Goal: Task Accomplishment & Management: Complete application form

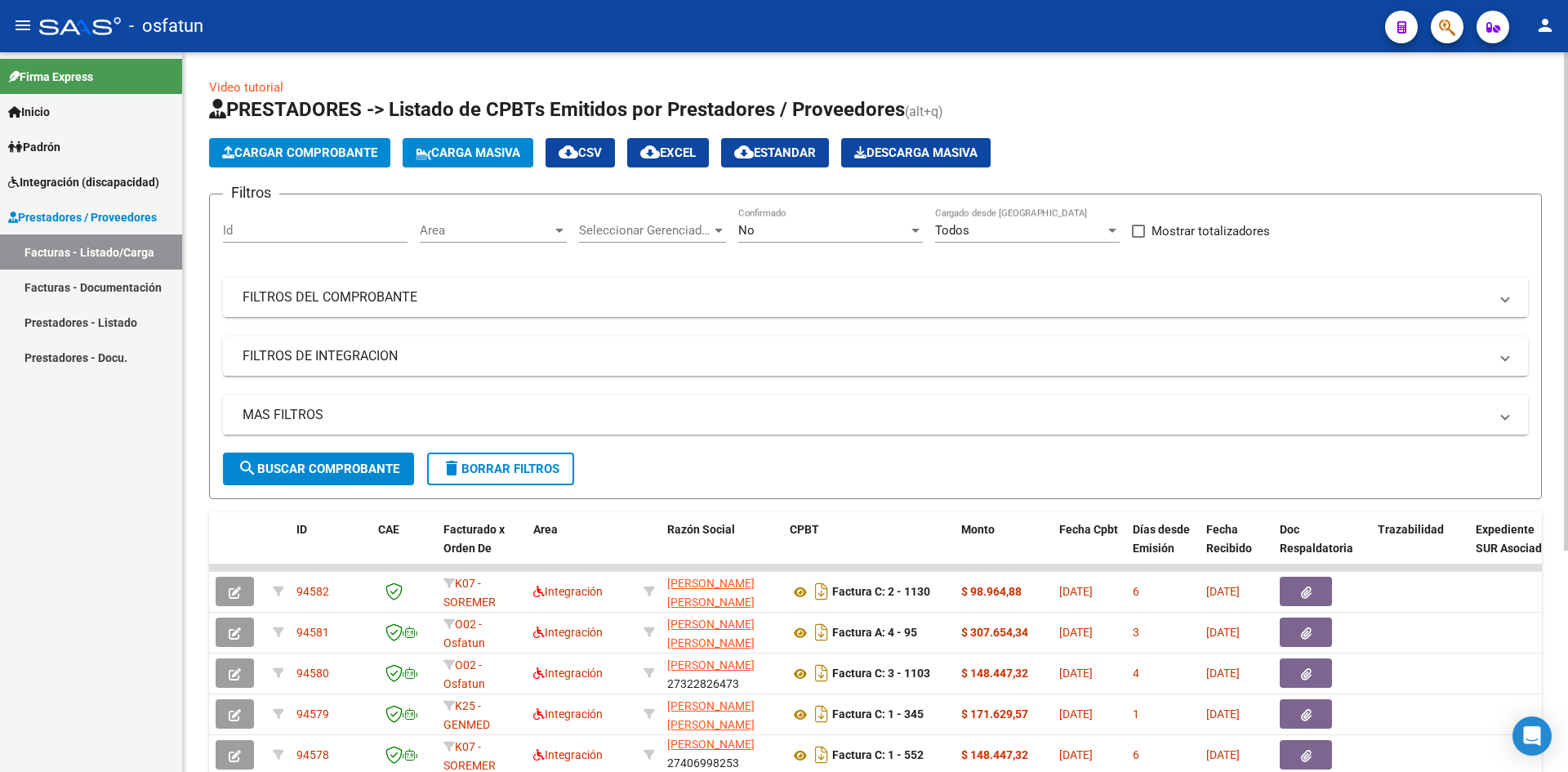
click at [331, 155] on span "Cargar Comprobante" at bounding box center [300, 152] width 155 height 15
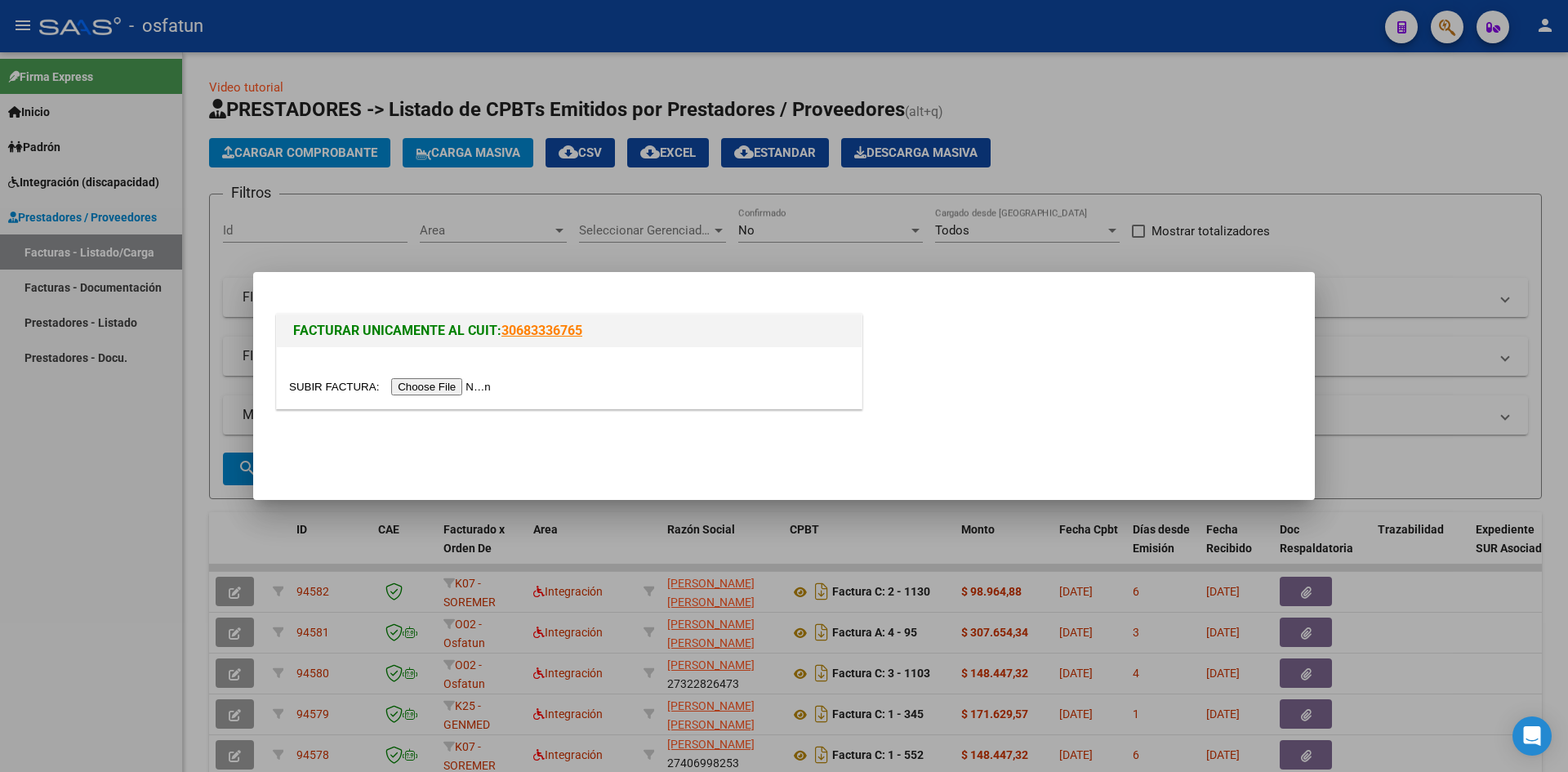
click at [478, 393] on input "file" at bounding box center [392, 387] width 207 height 18
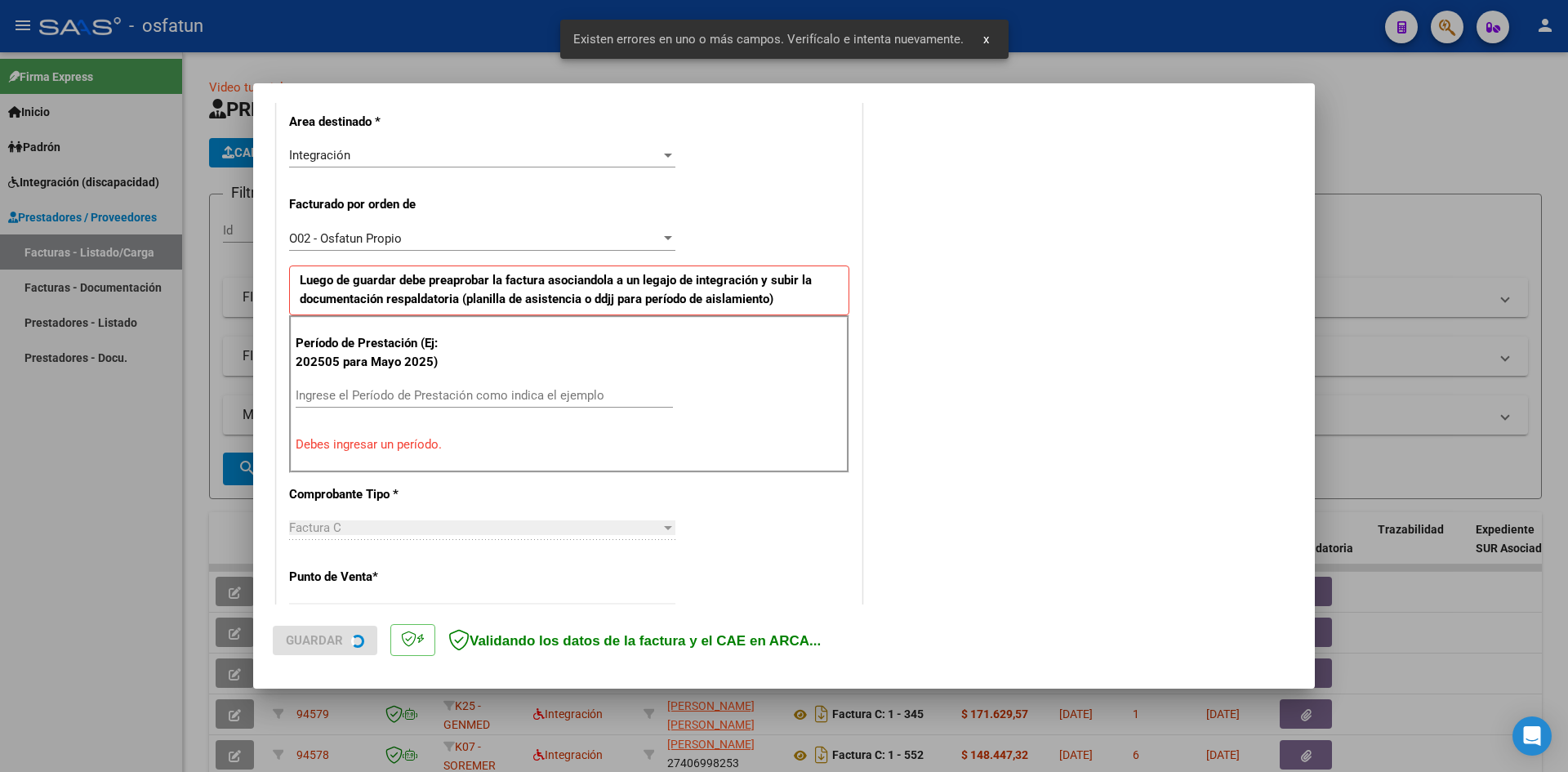
scroll to position [401, 0]
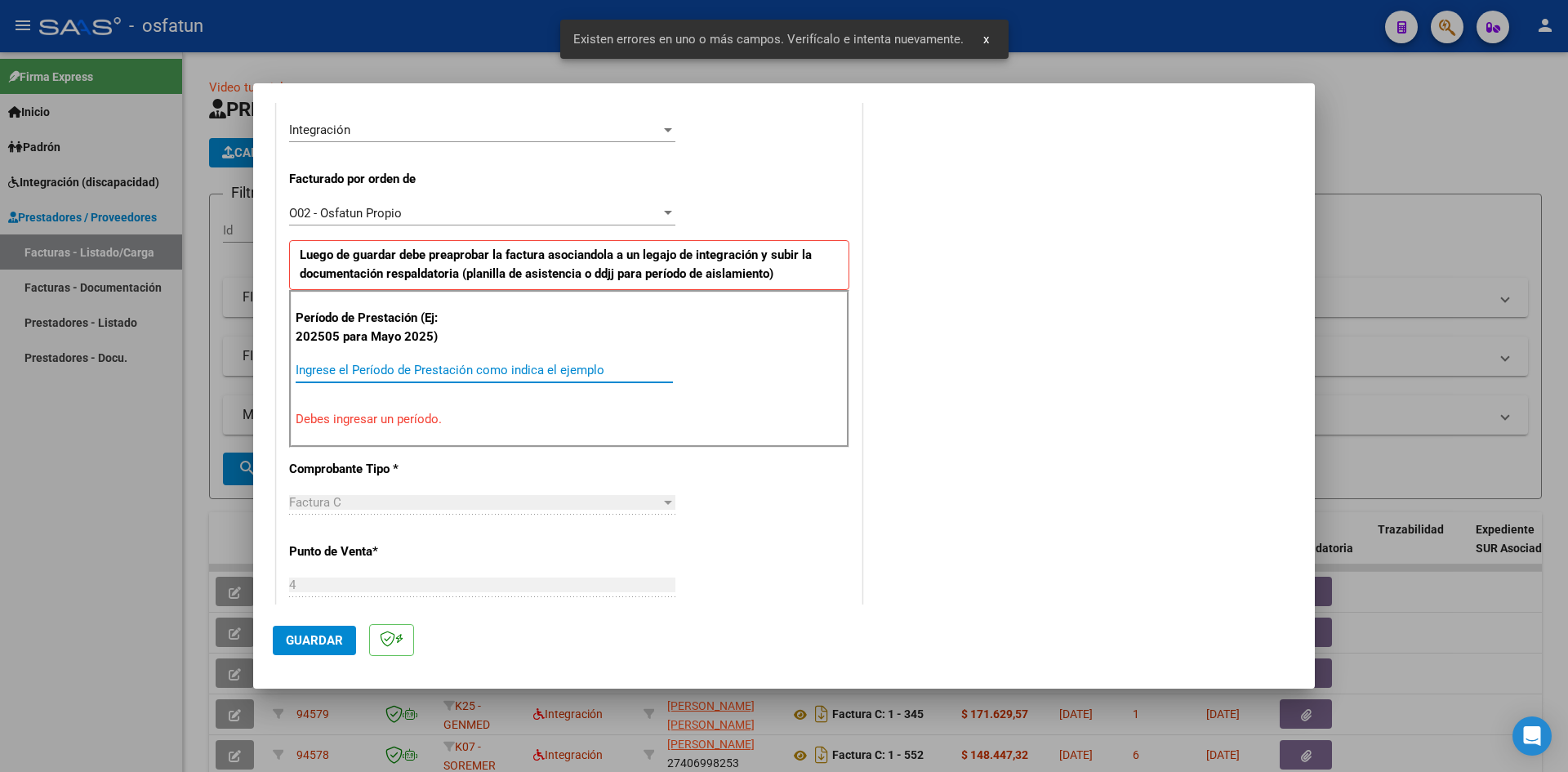
click at [403, 370] on input "Ingrese el Período de Prestación como indica el ejemplo" at bounding box center [484, 369] width 377 height 15
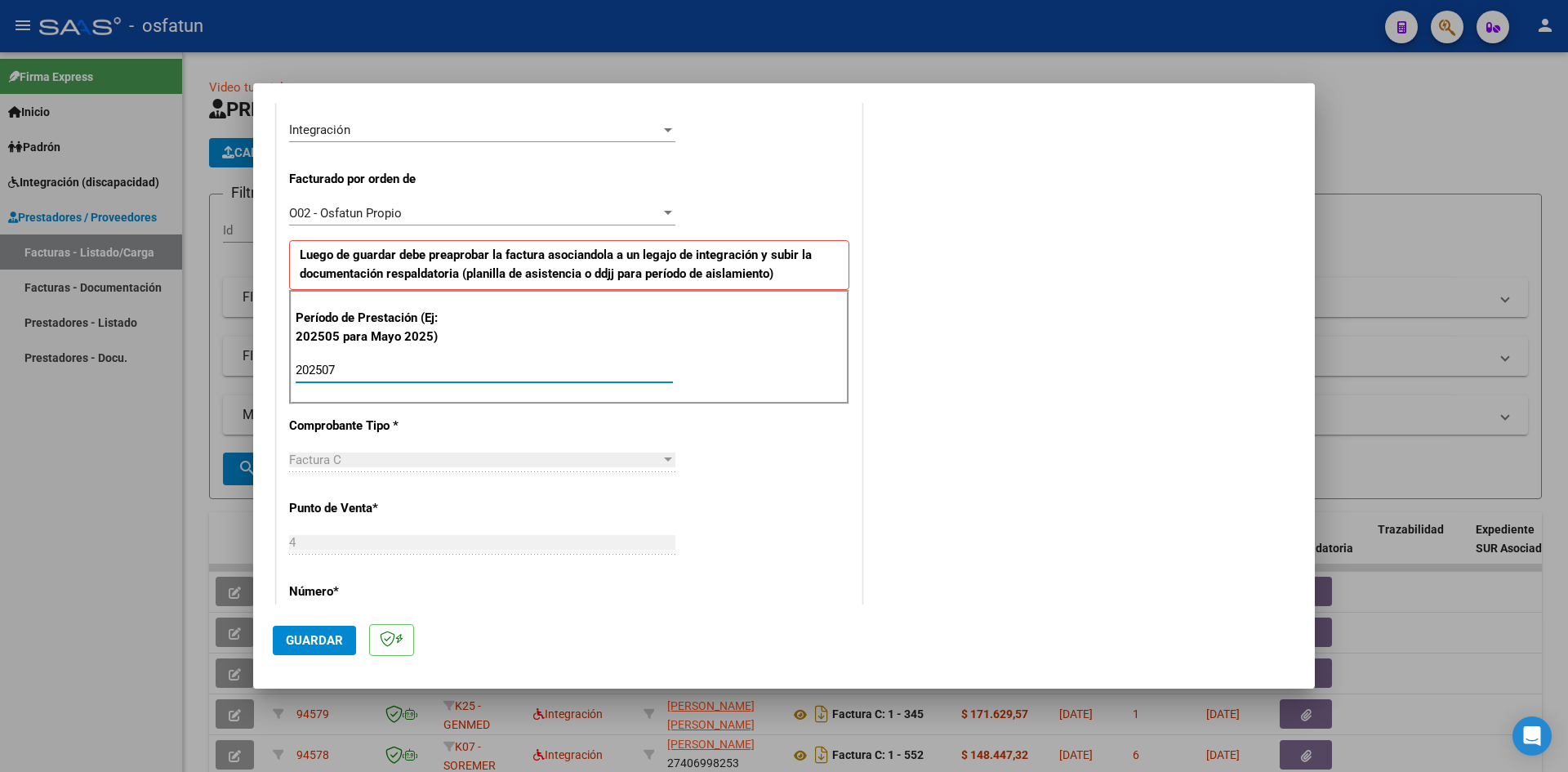
type input "202507"
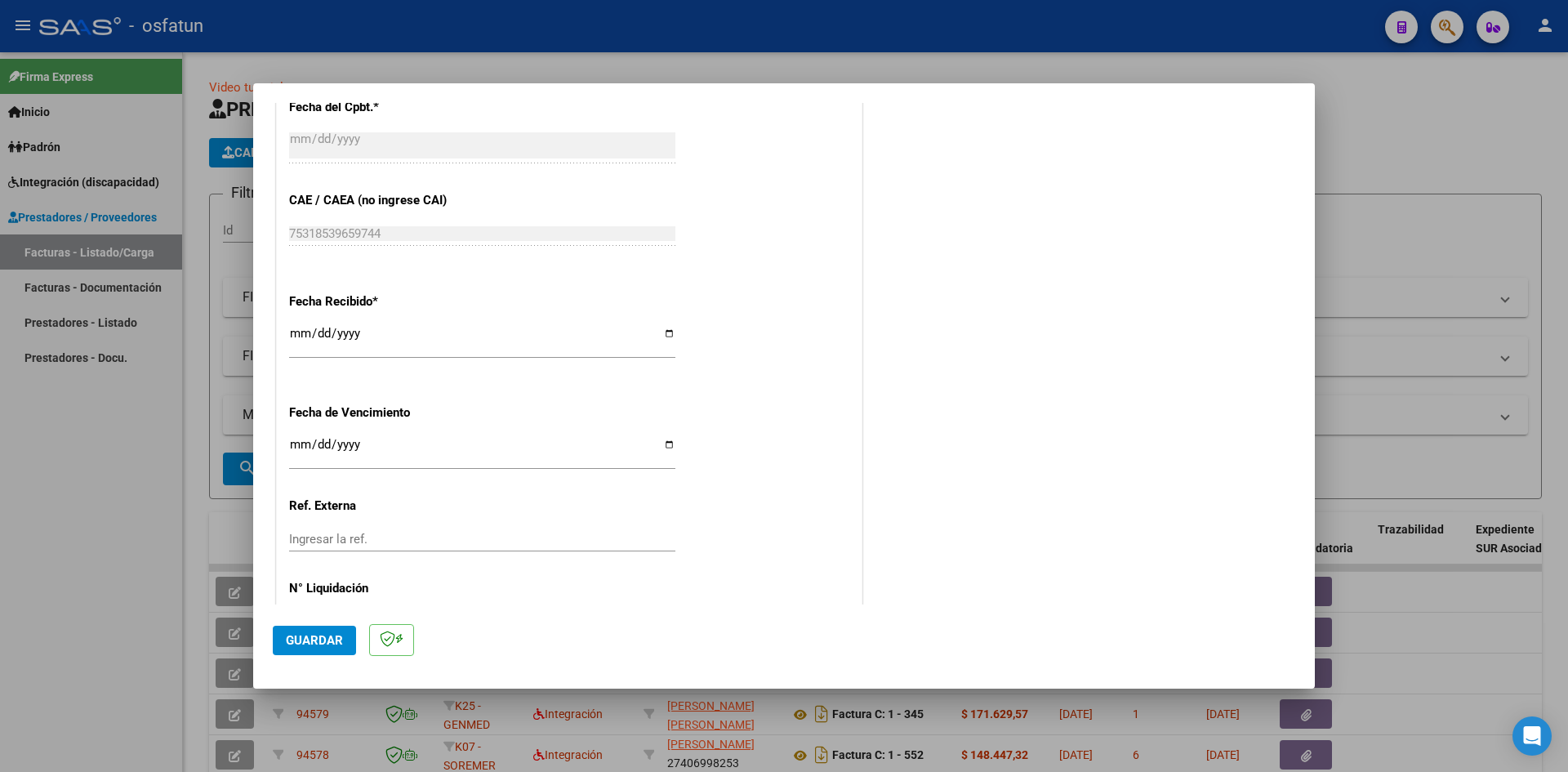
scroll to position [1112, 0]
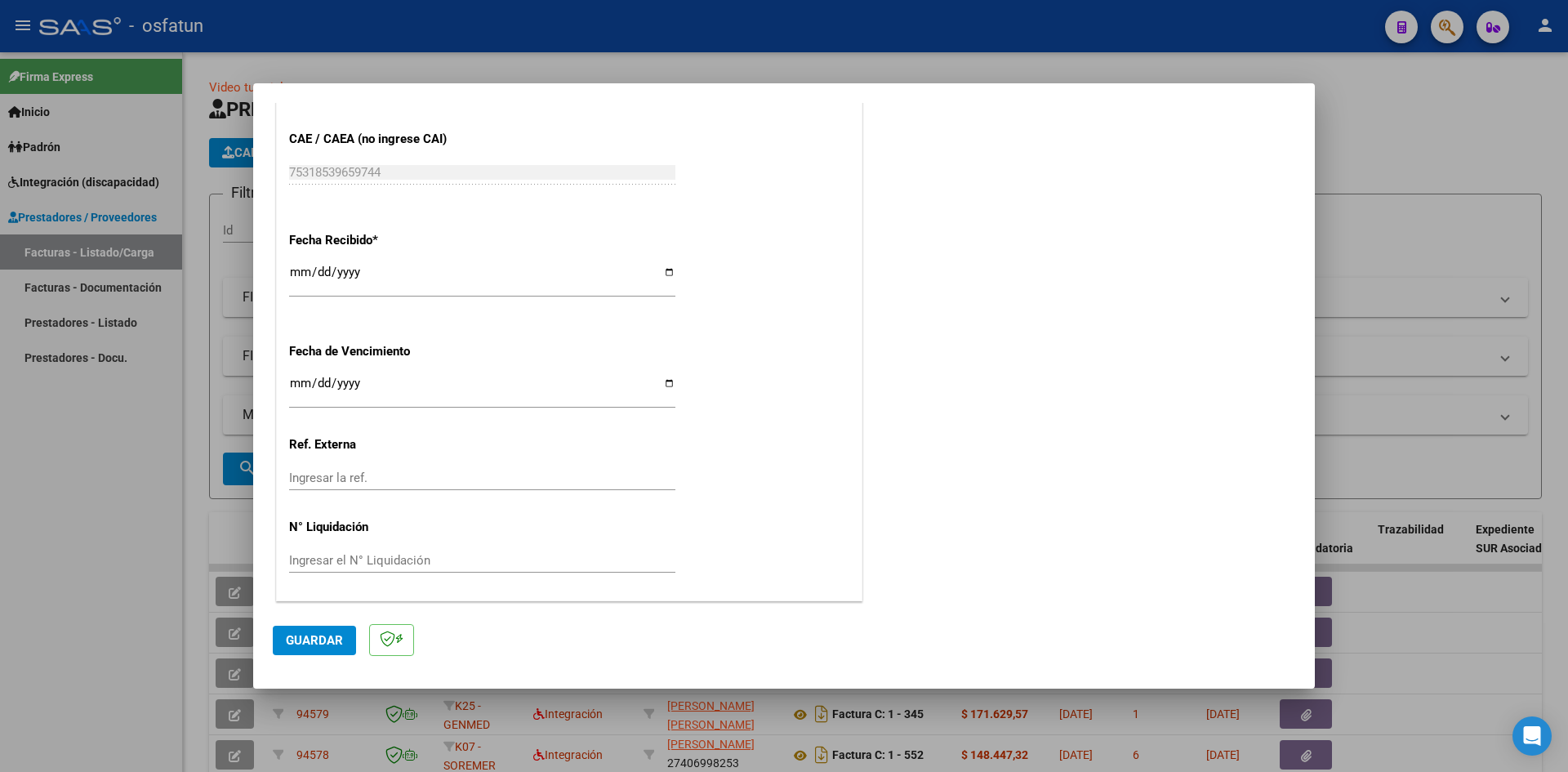
drag, startPoint x: 332, startPoint y: 630, endPoint x: 405, endPoint y: 560, distance: 101.1
click at [331, 624] on mat-dialog-actions "Guardar" at bounding box center [784, 637] width 1022 height 65
click at [342, 617] on mat-dialog-actions "Guardar" at bounding box center [784, 637] width 1022 height 65
click at [338, 624] on mat-dialog-actions "Guardar" at bounding box center [784, 637] width 1022 height 65
click at [331, 637] on span "Guardar" at bounding box center [314, 640] width 57 height 15
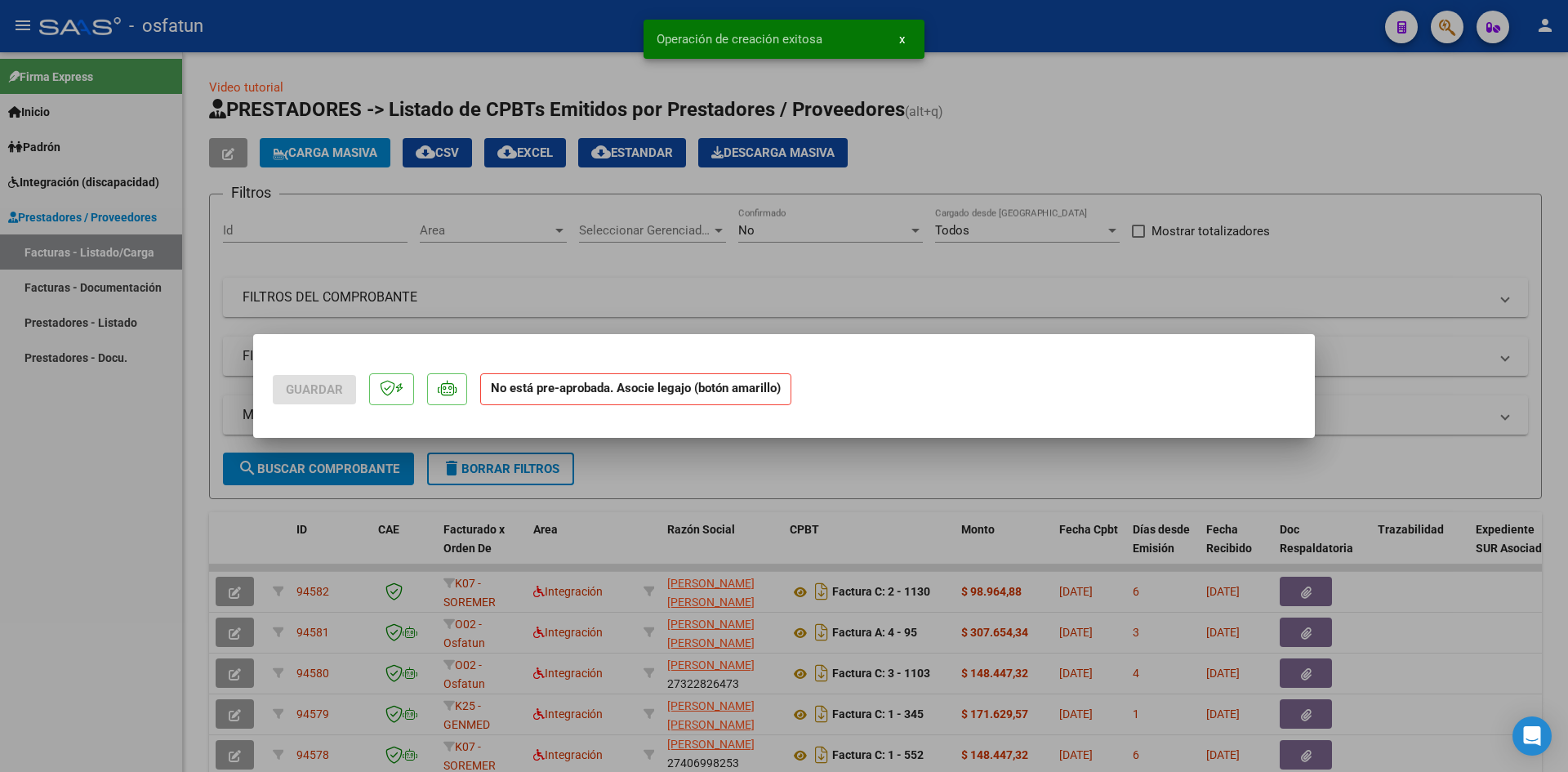
scroll to position [0, 0]
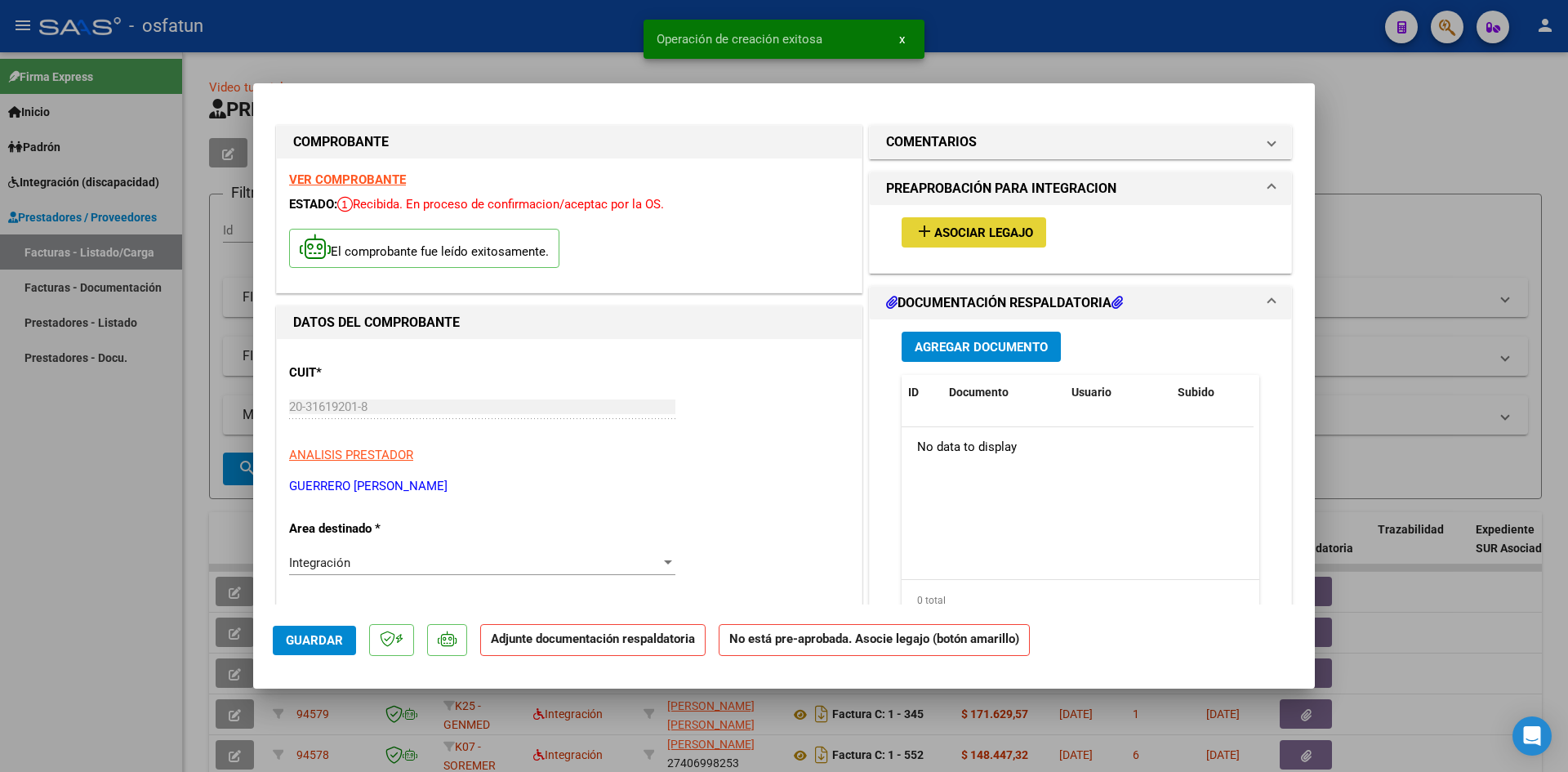
click at [979, 237] on span "Asociar Legajo" at bounding box center [983, 232] width 99 height 15
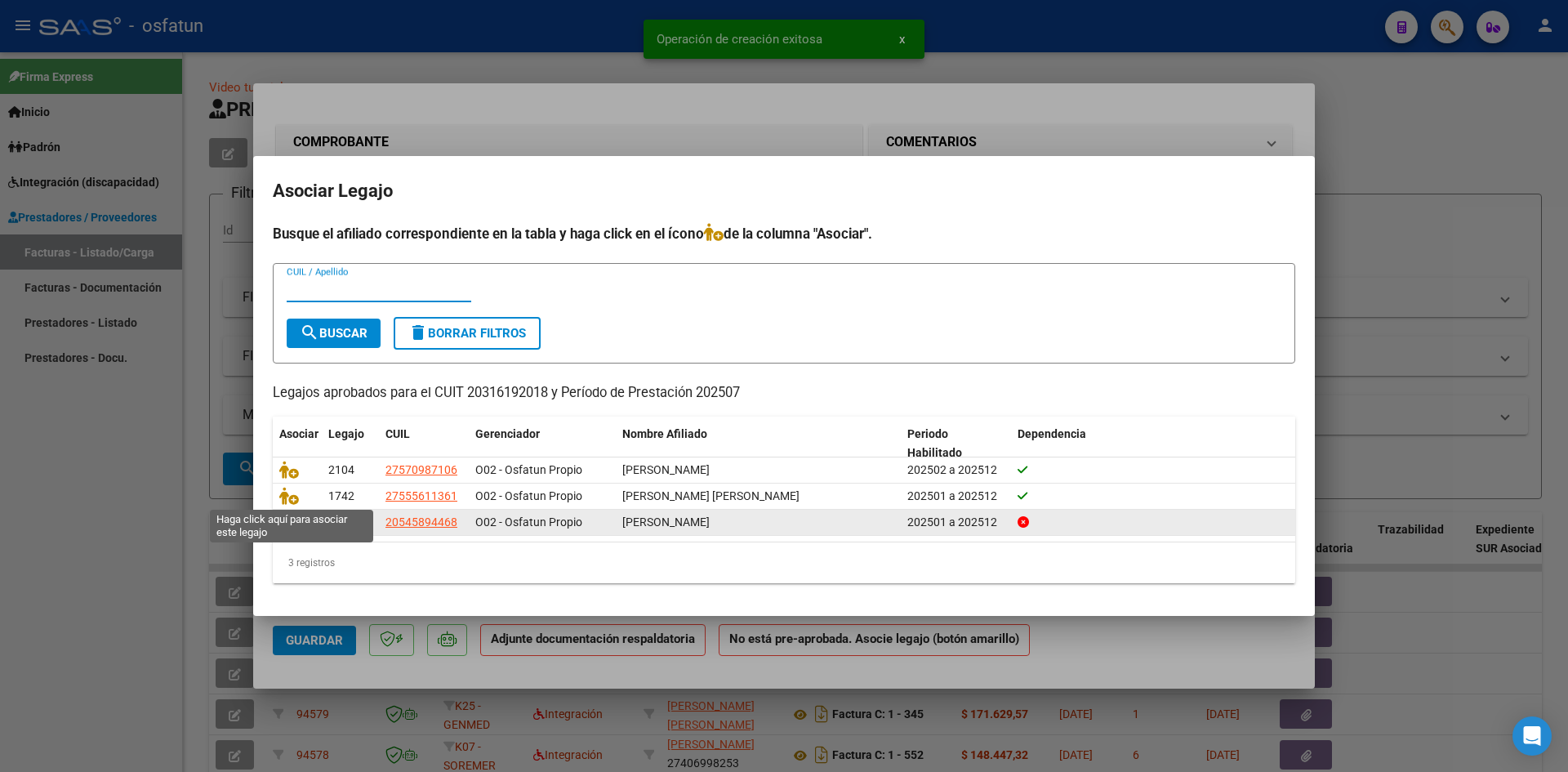
drag, startPoint x: 295, startPoint y: 503, endPoint x: 450, endPoint y: 513, distance: 155.3
click at [294, 502] on icon at bounding box center [289, 496] width 20 height 18
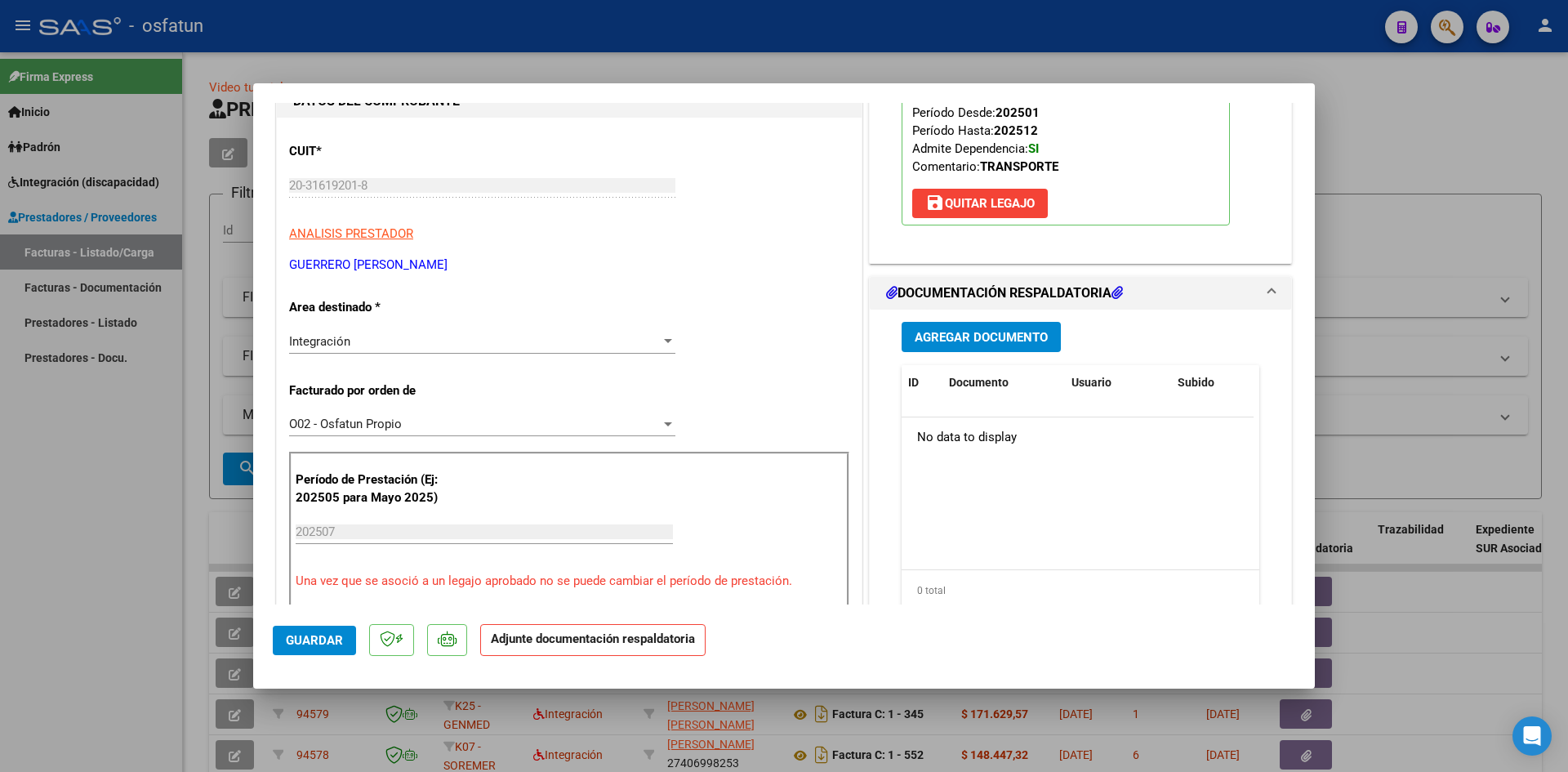
scroll to position [245, 0]
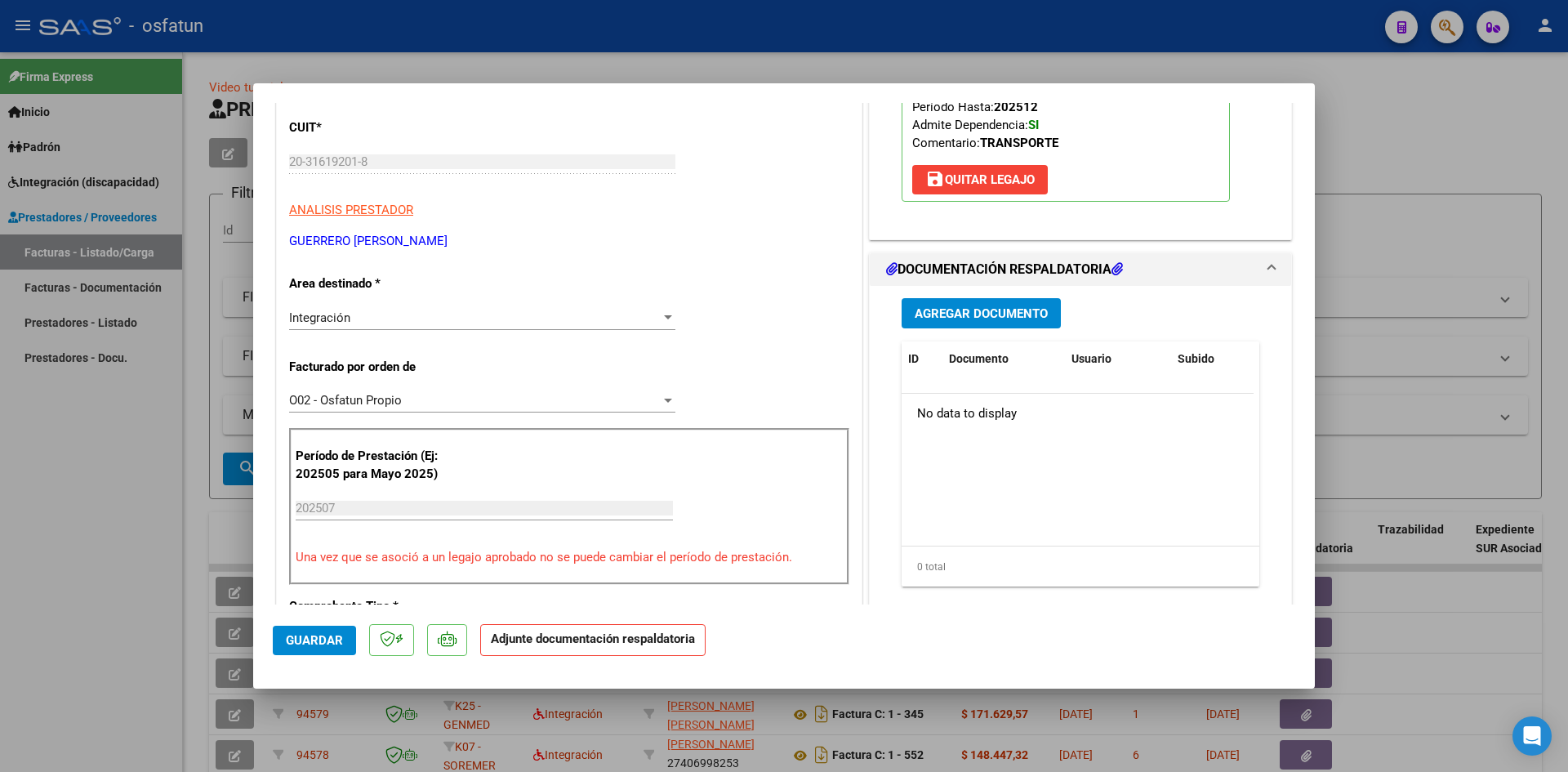
click at [954, 304] on button "Agregar Documento" at bounding box center [980, 313] width 160 height 30
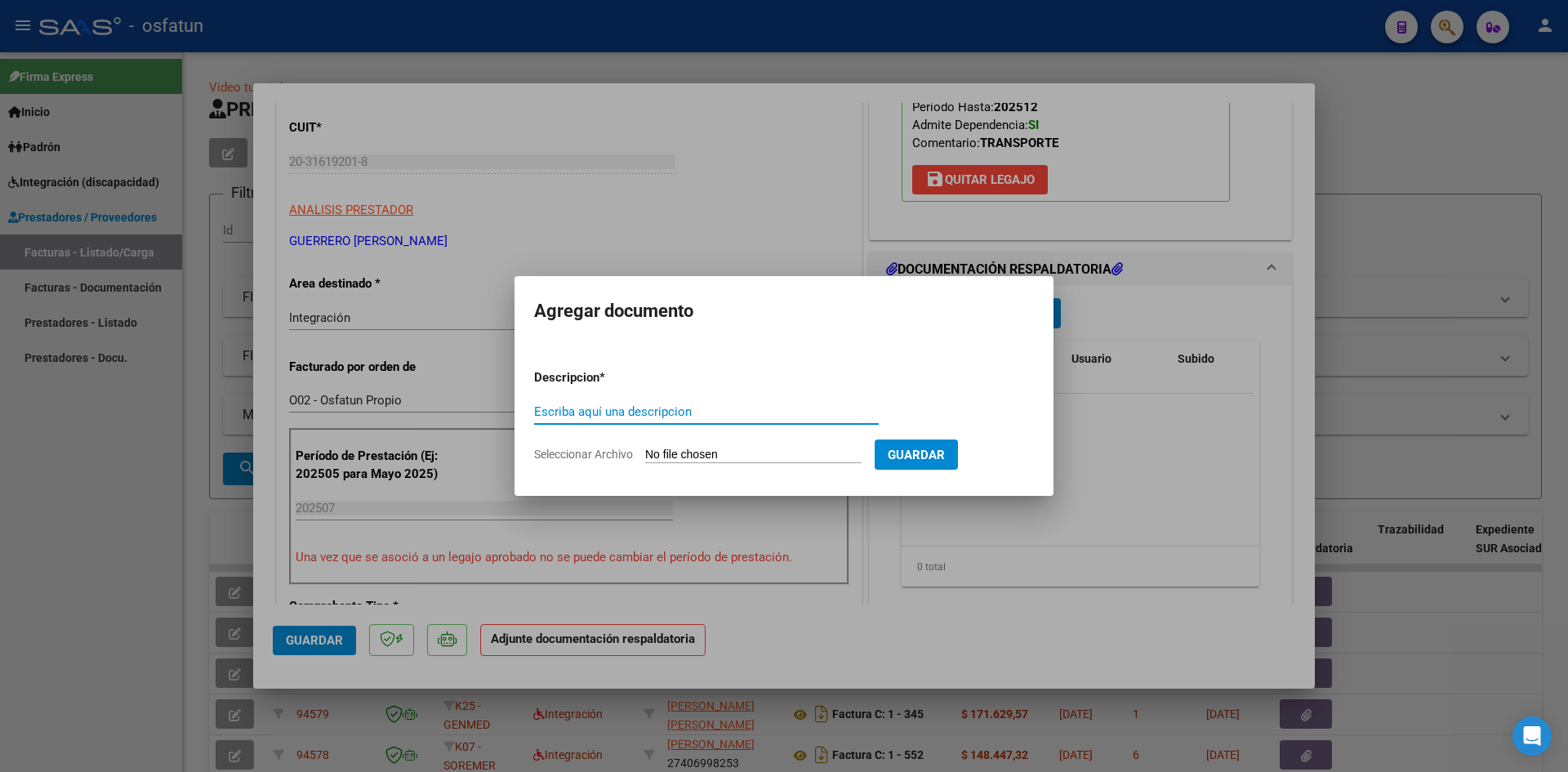
click at [660, 410] on input "Escriba aquí una descripcion" at bounding box center [706, 411] width 345 height 15
type input "P"
type input "ASISTENCIA"
click at [690, 452] on input "Seleccionar Archivo" at bounding box center [753, 456] width 216 height 16
type input "C:\fakepath\PLANILLA ASISTENCIA - TRANSPA [PERSON_NAME] - [DATE].pdf"
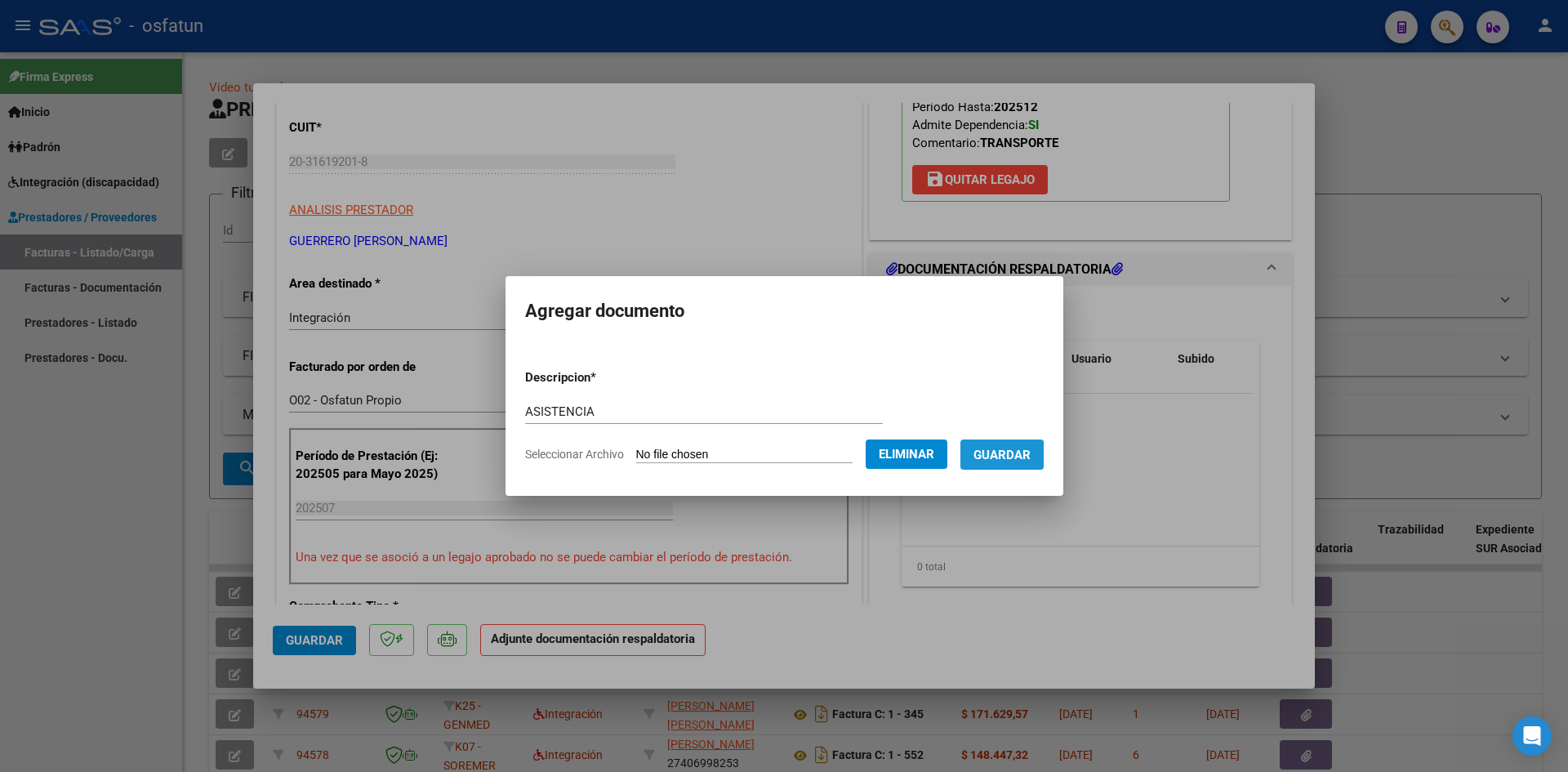
click at [1009, 464] on button "Guardar" at bounding box center [1001, 455] width 83 height 30
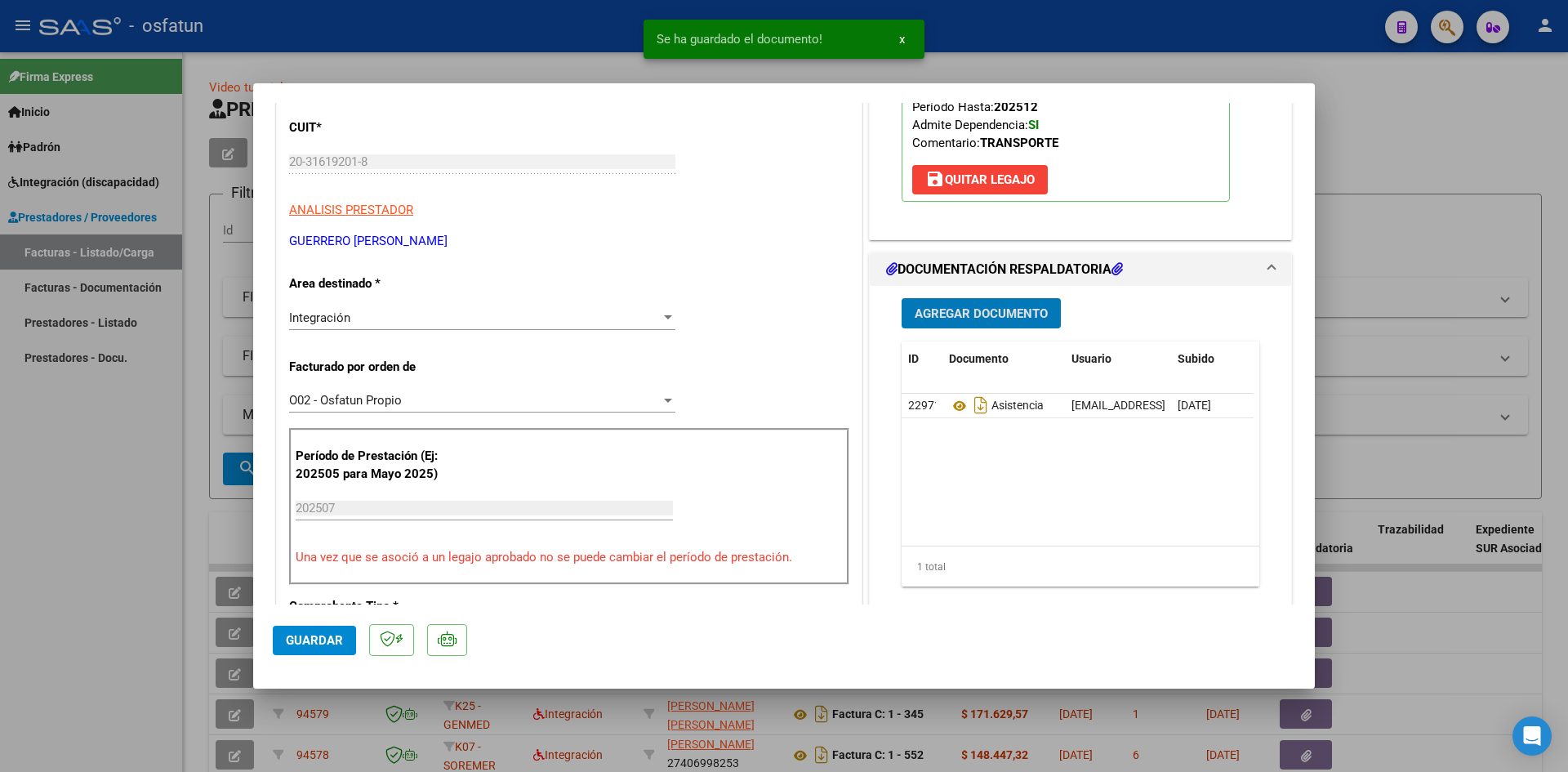
click at [996, 316] on span "Agregar Documento" at bounding box center [981, 314] width 133 height 15
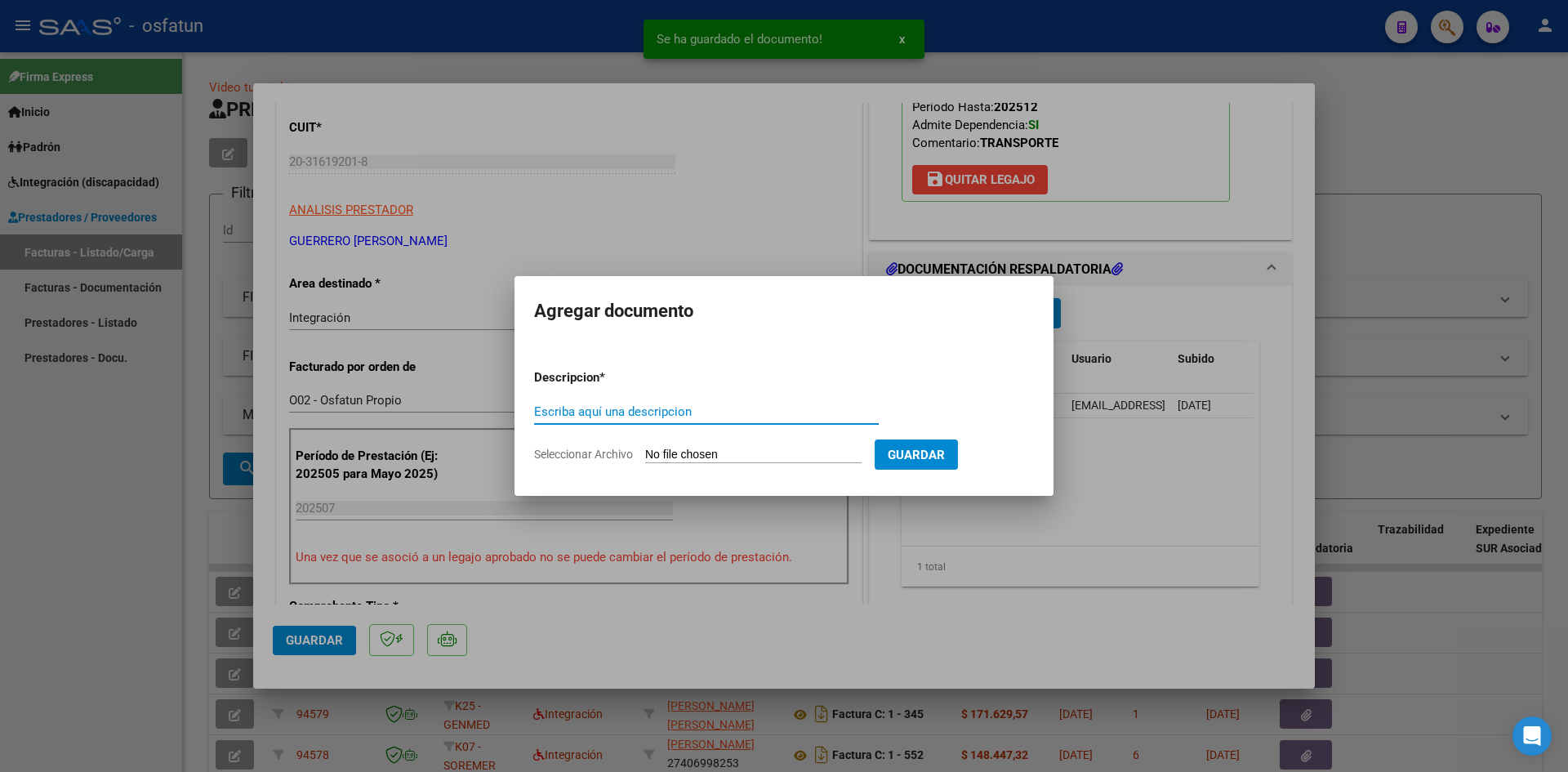
click at [654, 407] on input "Escriba aquí una descripcion" at bounding box center [706, 411] width 345 height 15
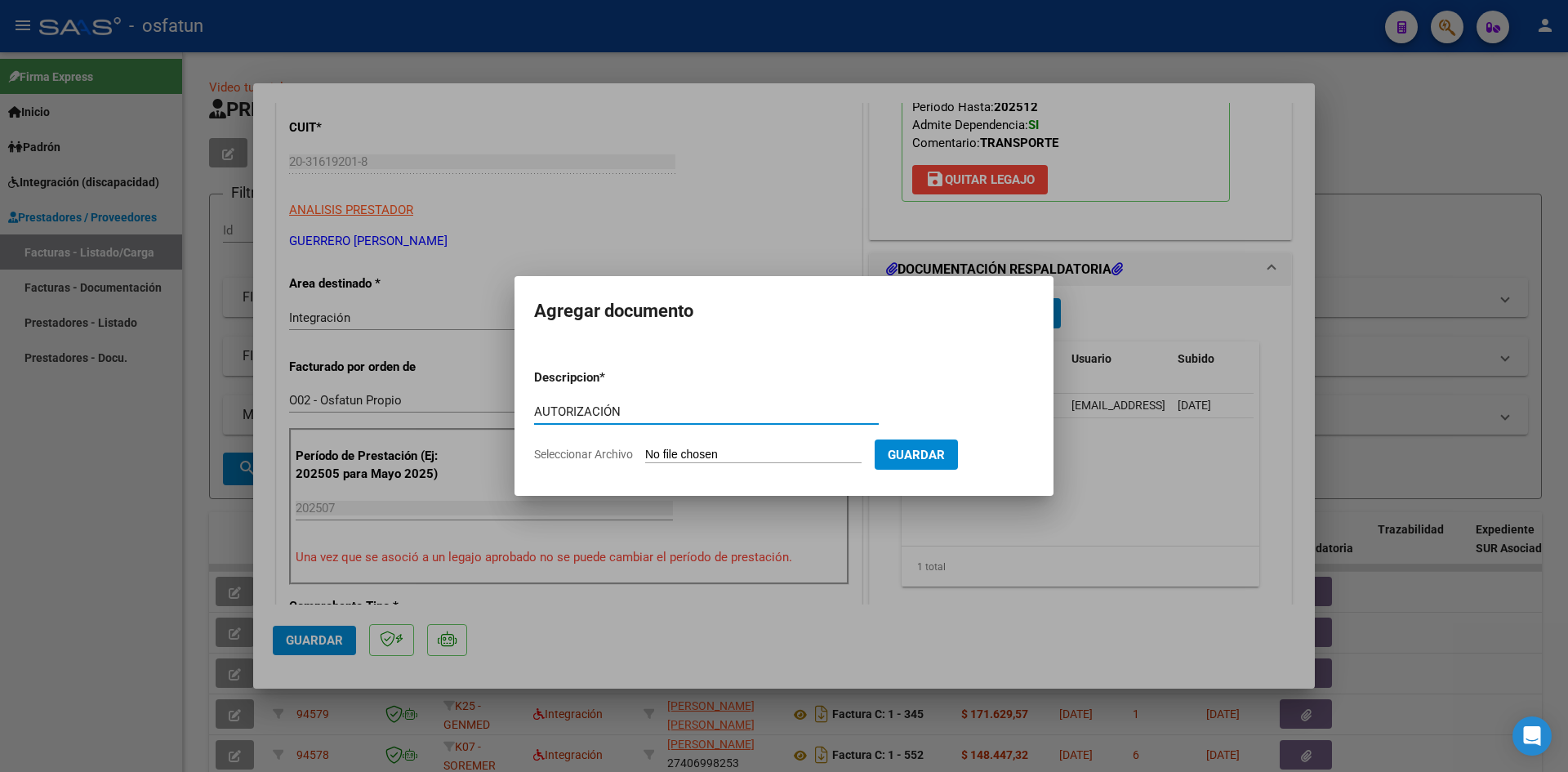
type input "AUTORIZACIÓN"
click at [720, 458] on input "Seleccionar Archivo" at bounding box center [753, 456] width 216 height 16
type input "C:\fakepath\PRESUPUESTO AUTORIZADO - TRANSP [PERSON_NAME] - 2025.pdf"
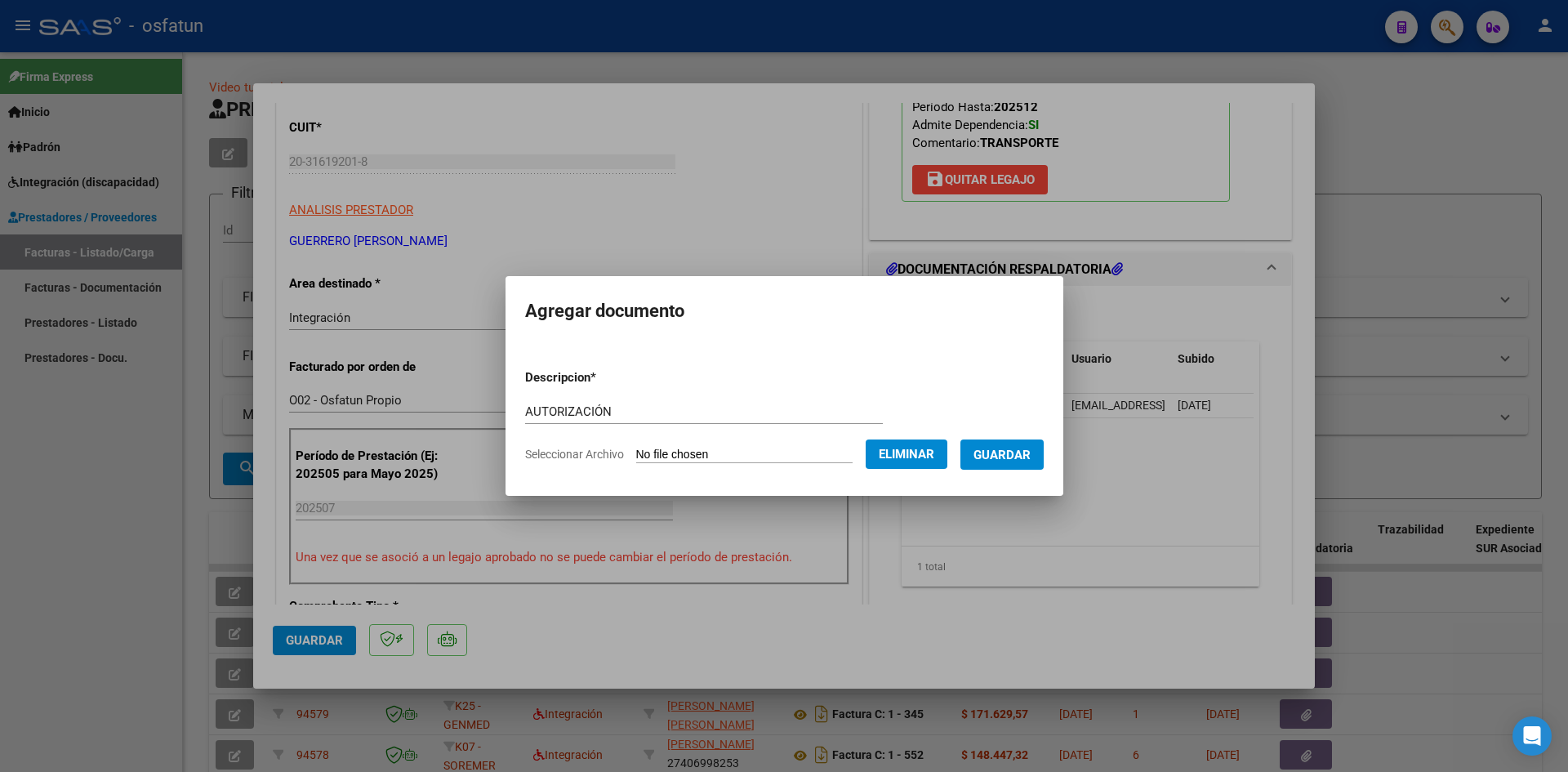
click at [1019, 460] on span "Guardar" at bounding box center [1002, 455] width 57 height 15
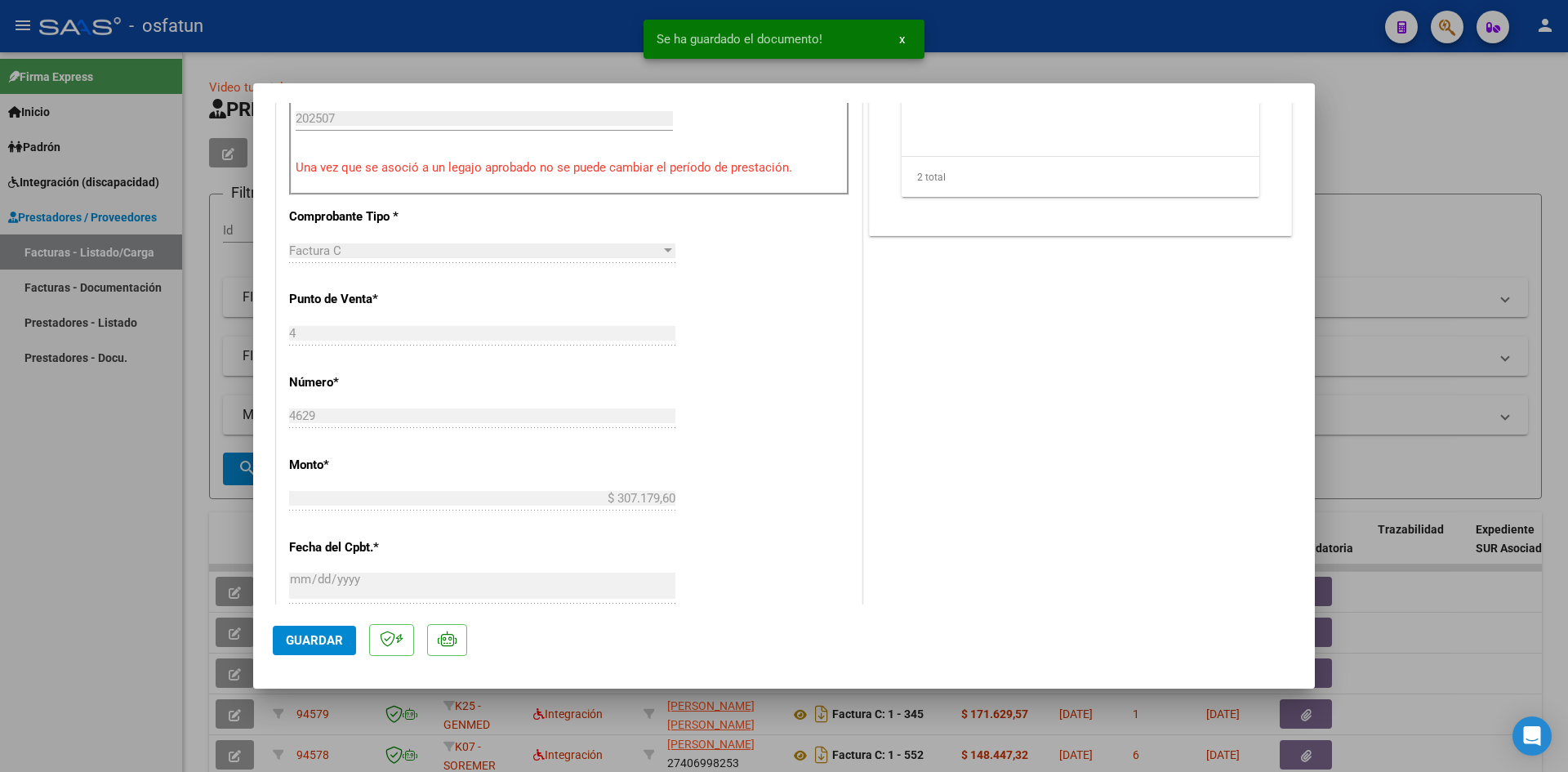
scroll to position [653, 0]
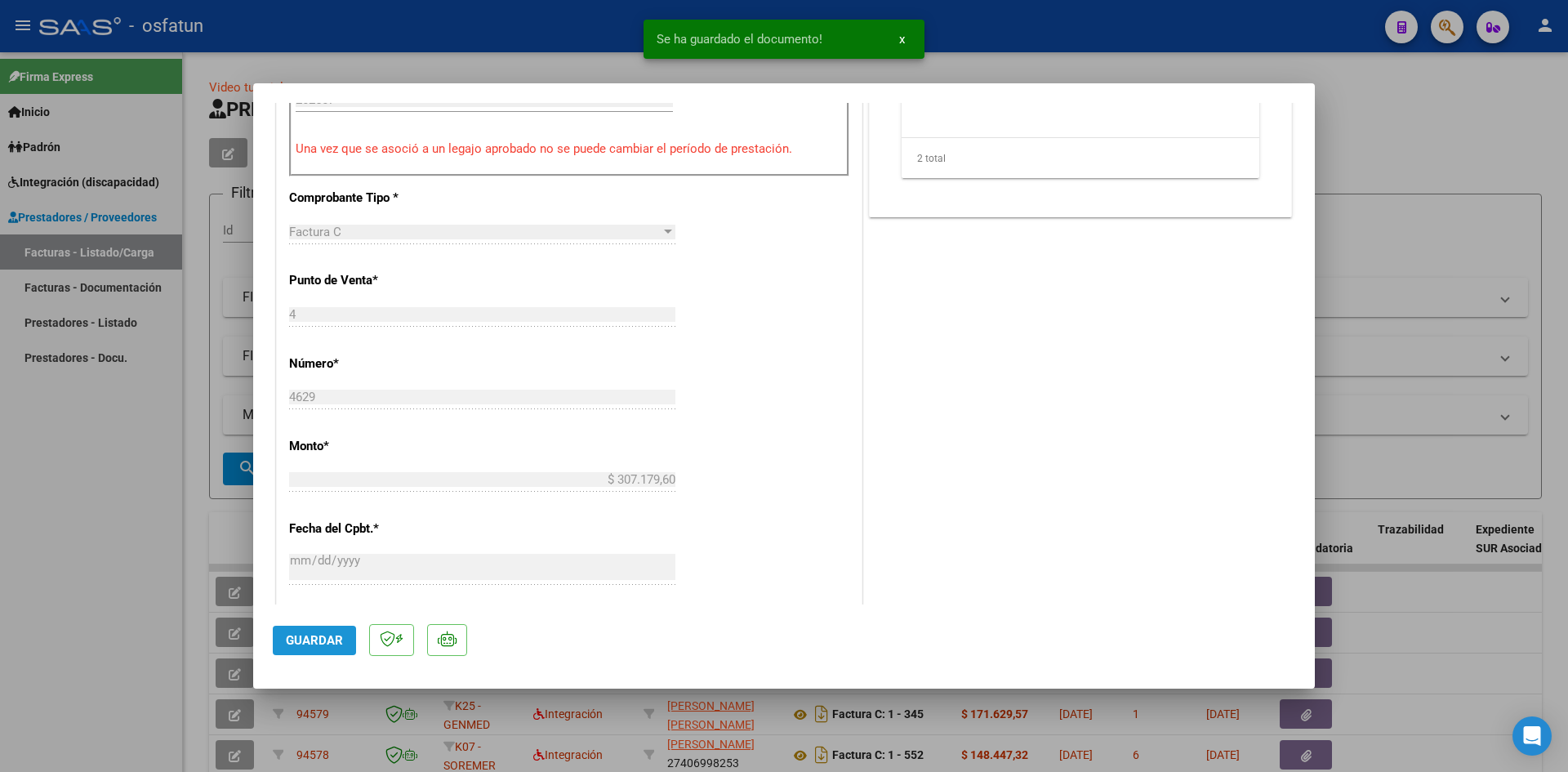
click at [325, 649] on button "Guardar" at bounding box center [313, 641] width 83 height 29
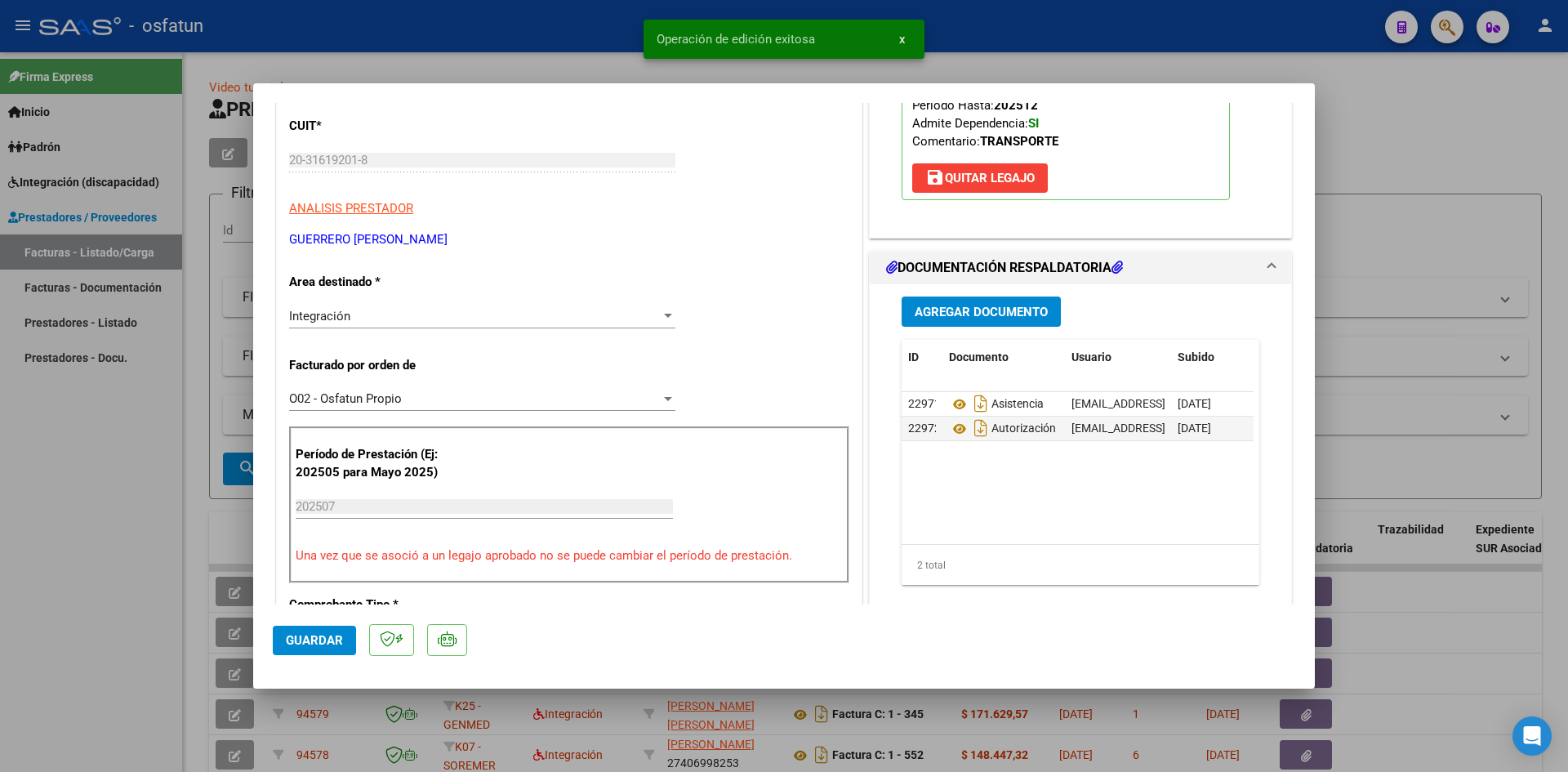
scroll to position [0, 0]
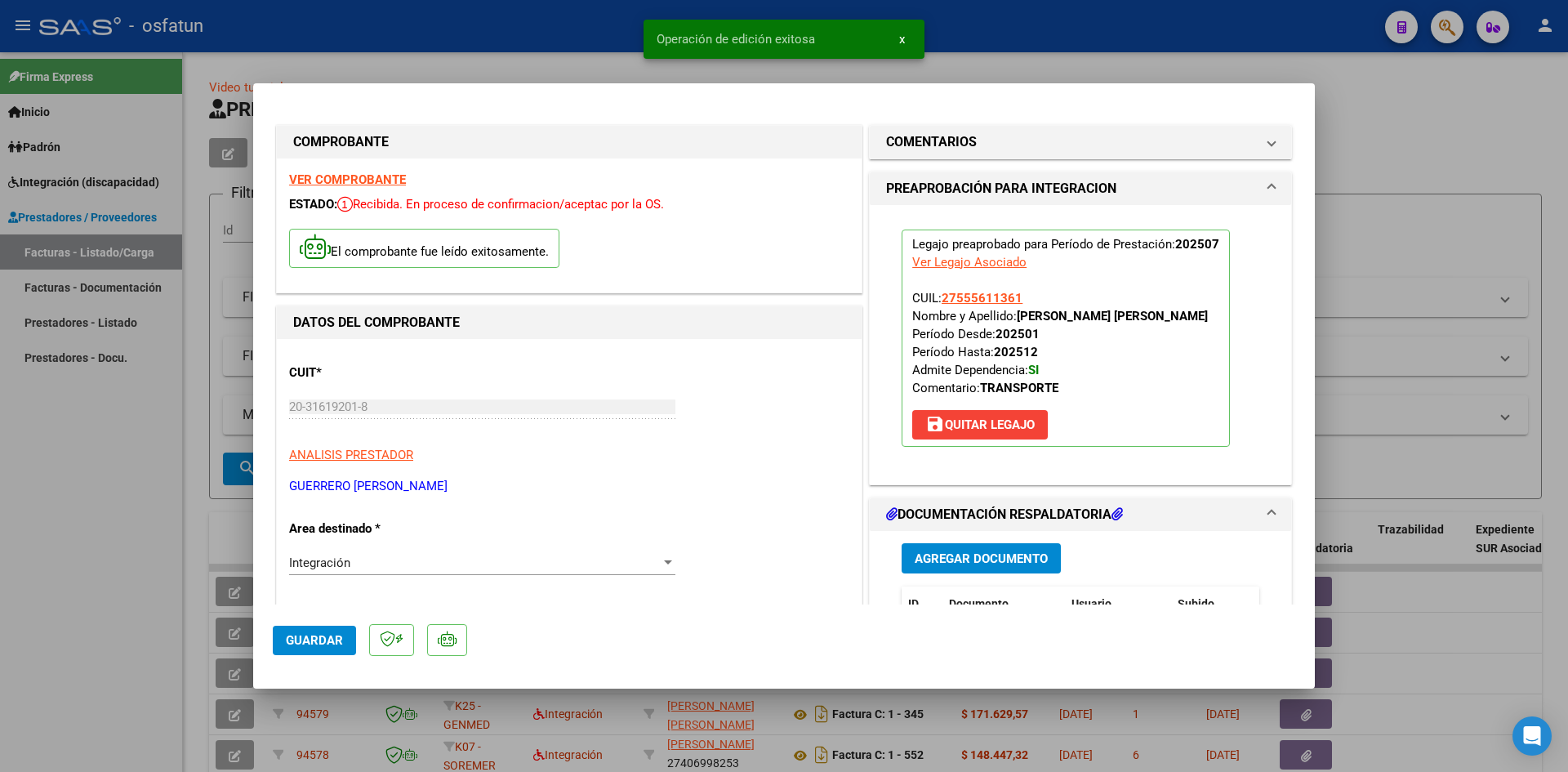
click at [523, 37] on div at bounding box center [784, 386] width 1568 height 772
type input "$ 0,00"
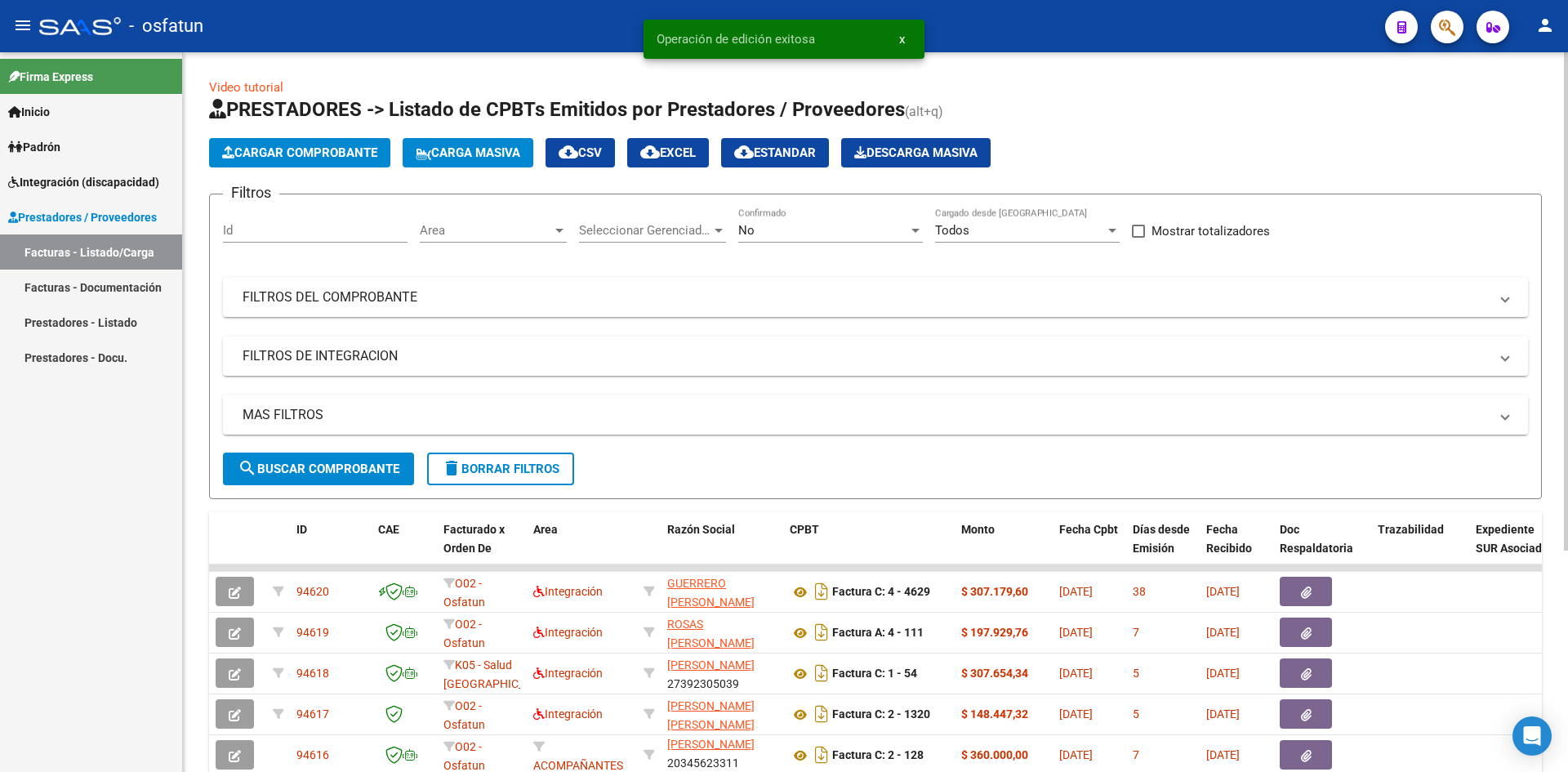
scroll to position [3, 0]
